Goal: Complete application form

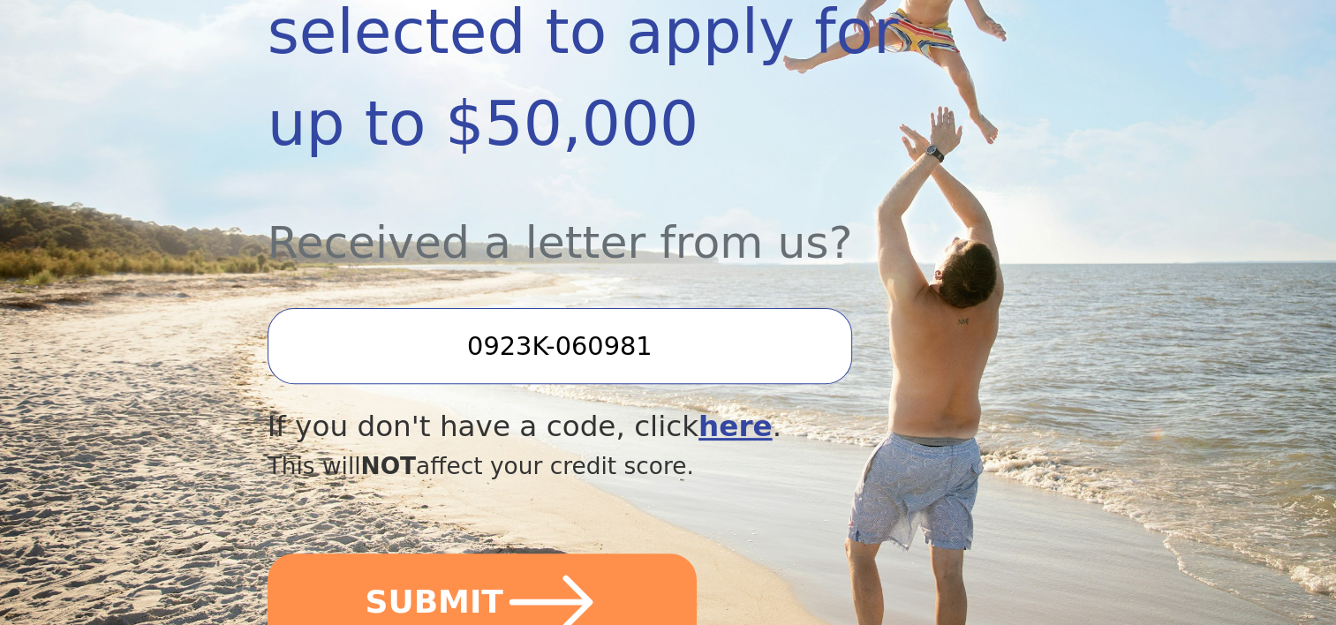
scroll to position [706, 0]
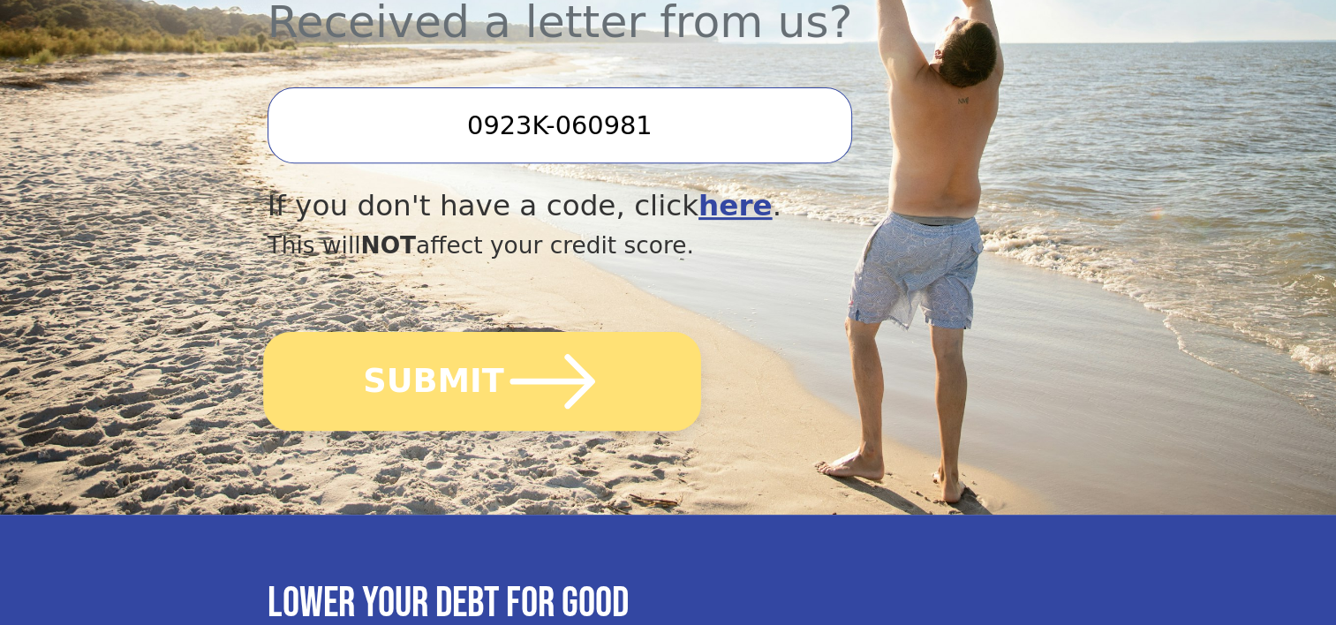
click at [404, 332] on button "SUBMIT" at bounding box center [482, 381] width 438 height 99
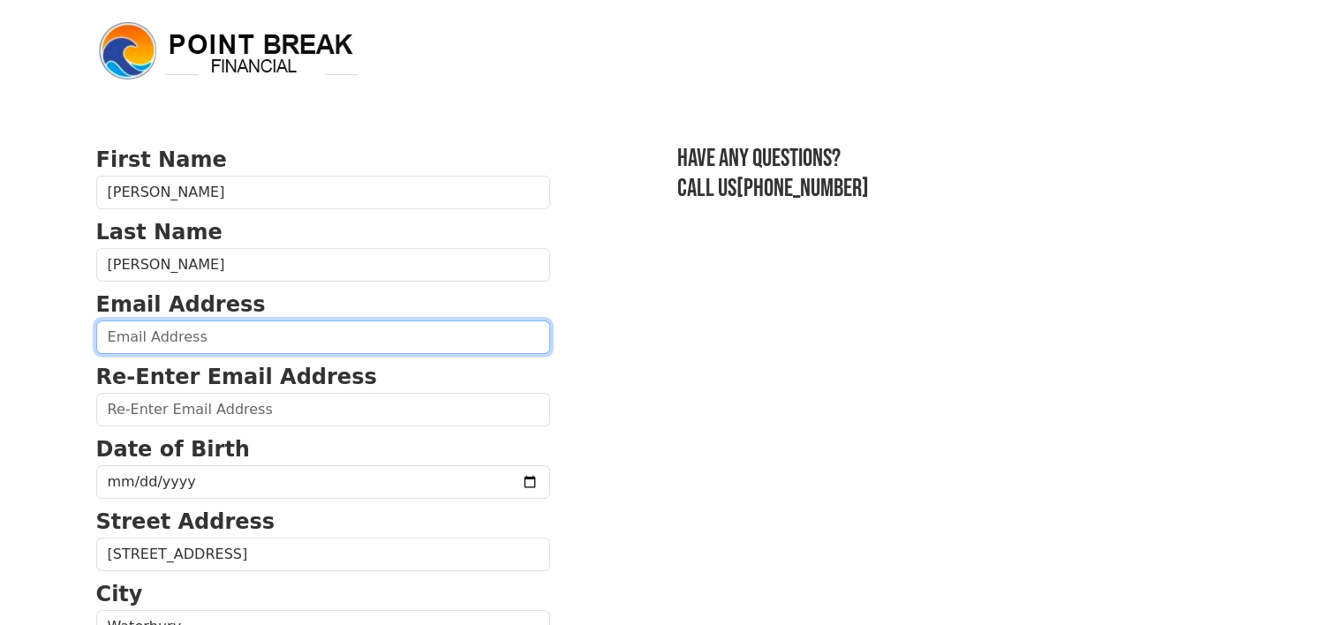
click at [213, 328] on input "email" at bounding box center [323, 337] width 454 height 34
type input "[EMAIL_ADDRESS][DOMAIN_NAME]"
type input "[PHONE_NUMBER]"
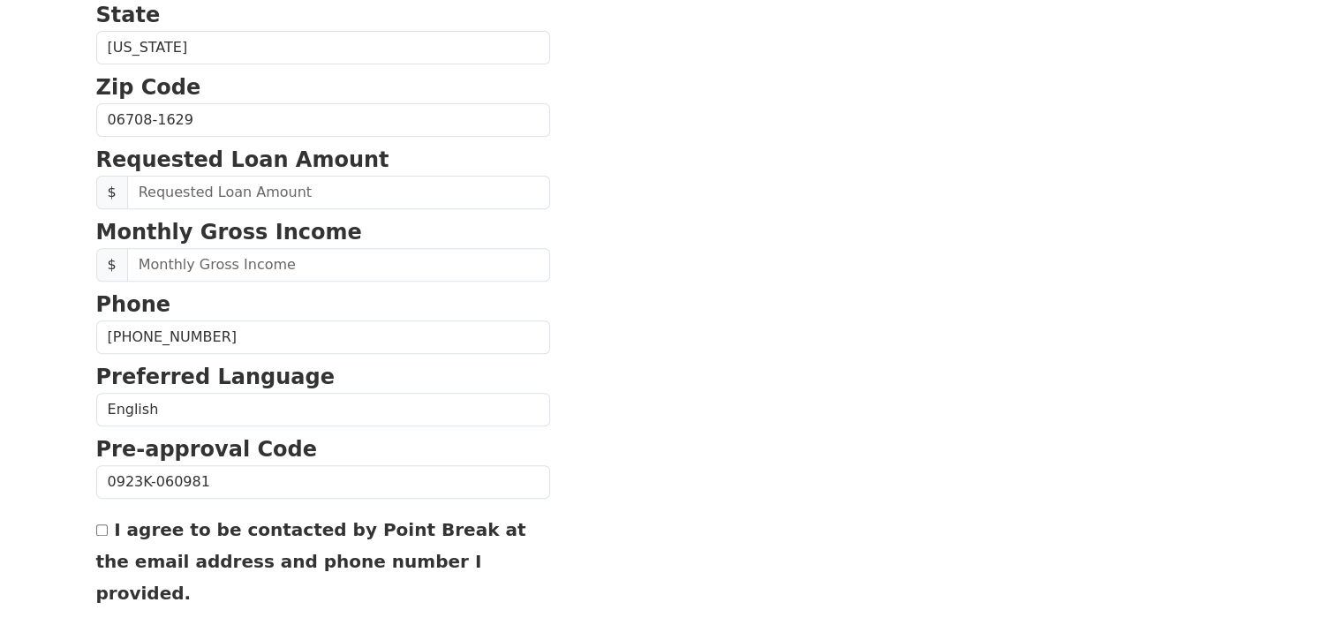
scroll to position [672, 0]
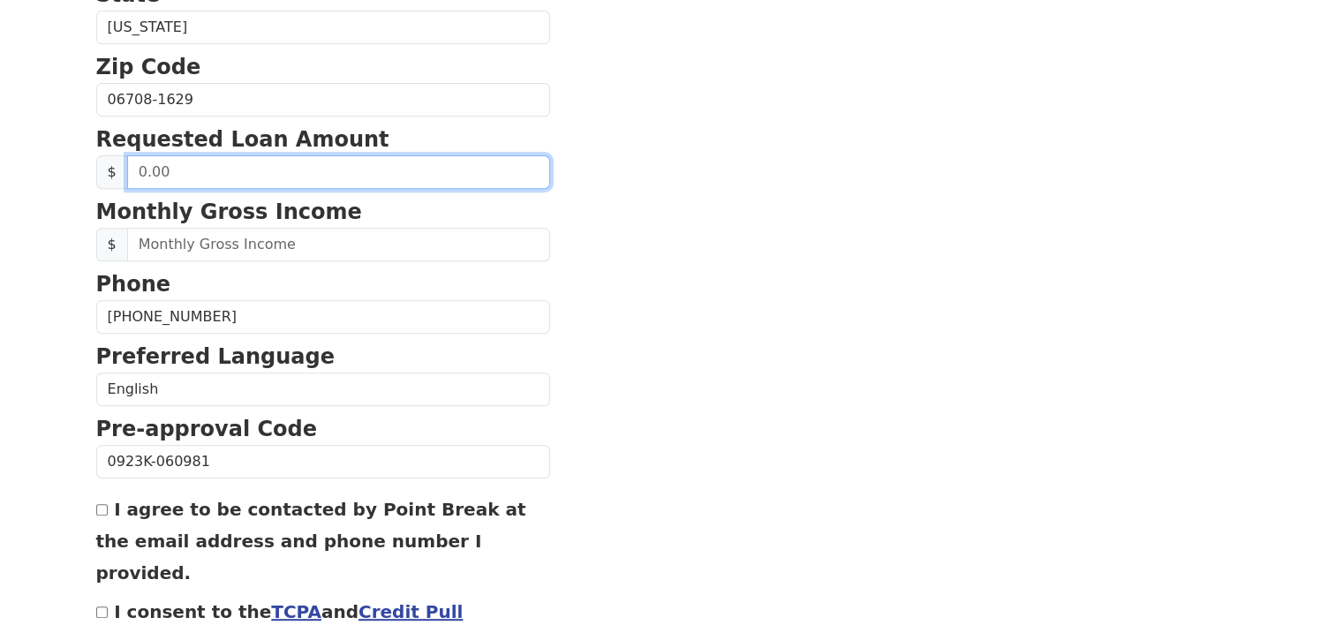
click at [265, 171] on input "text" at bounding box center [338, 172] width 423 height 34
click at [148, 166] on input "0.00" at bounding box center [338, 172] width 423 height 34
type input "10,000.00"
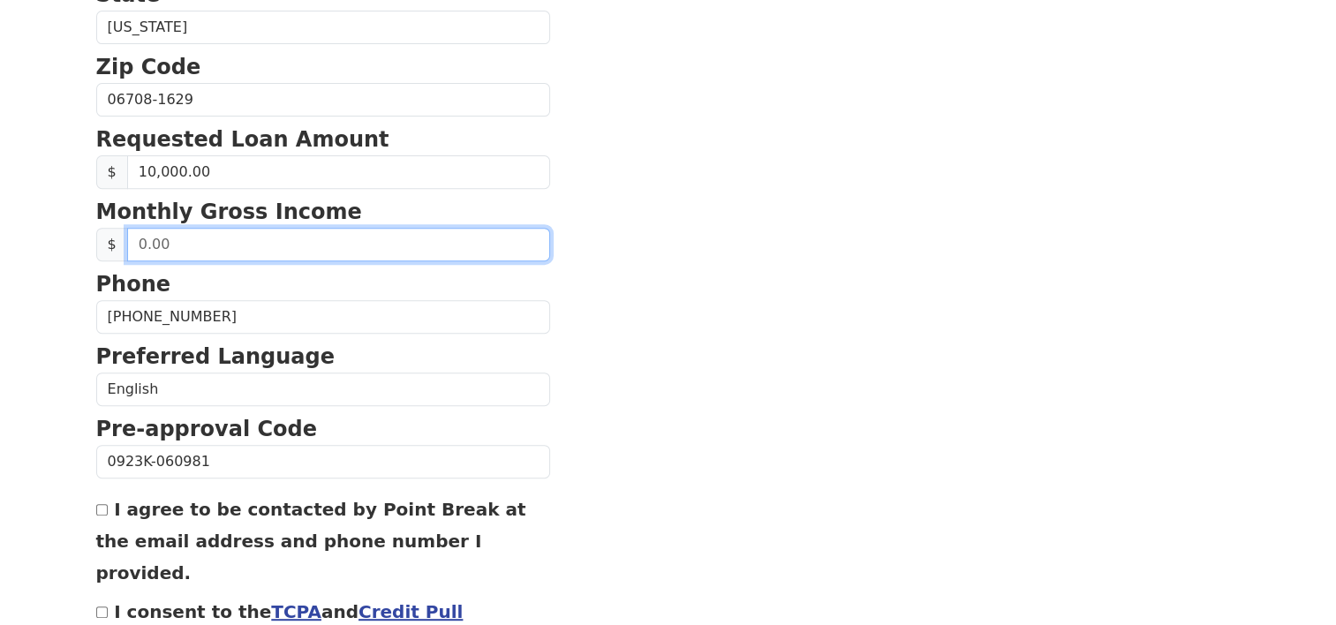
drag, startPoint x: 165, startPoint y: 244, endPoint x: 112, endPoint y: 251, distance: 53.4
click at [112, 251] on div "$" at bounding box center [323, 245] width 454 height 34
type input "3,200.00"
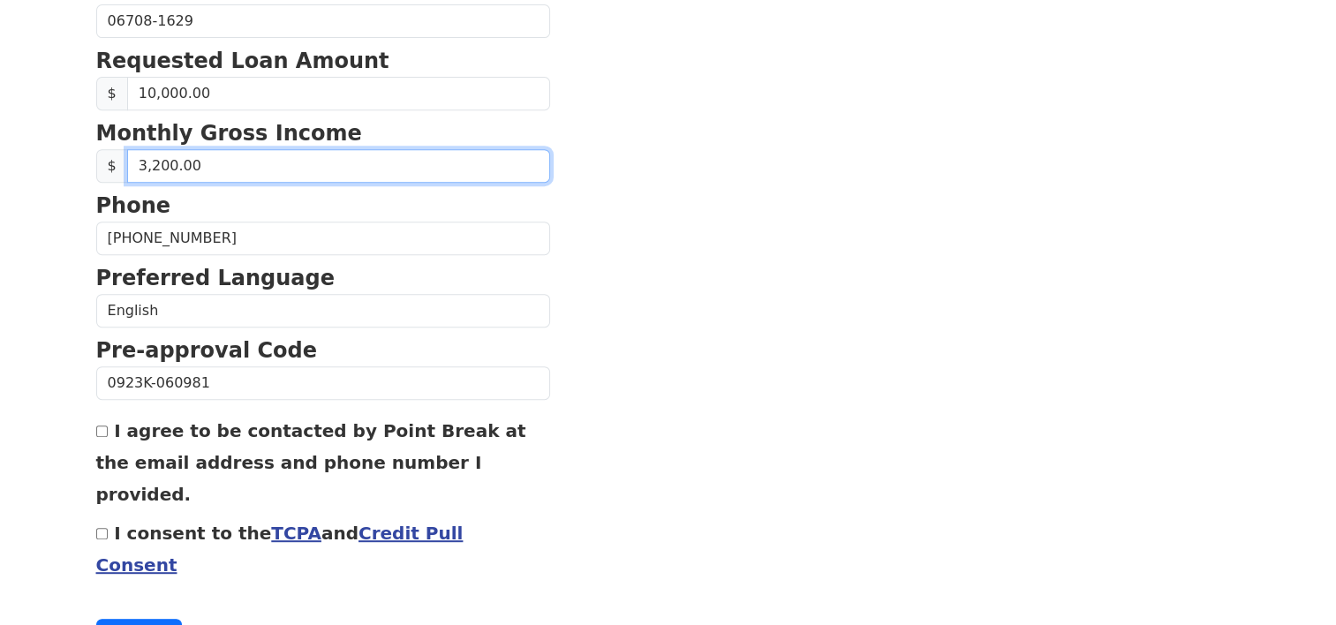
scroll to position [774, 0]
